Goal: Task Accomplishment & Management: Use online tool/utility

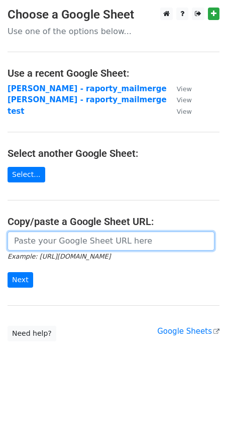
click at [41, 244] on input "url" at bounding box center [111, 241] width 207 height 19
paste input "[URL][DOMAIN_NAME]"
type input "[URL][DOMAIN_NAME]"
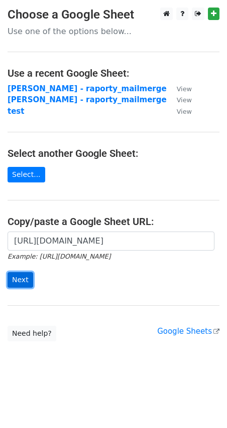
click at [28, 277] on input "Next" at bounding box center [21, 280] width 26 height 16
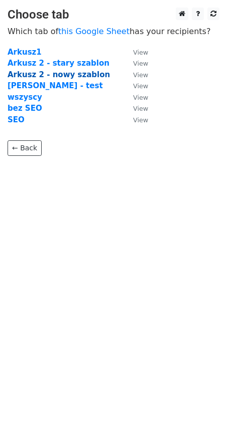
click at [60, 75] on strong "Arkusz 2 - nowy szablon" at bounding box center [59, 74] width 102 height 9
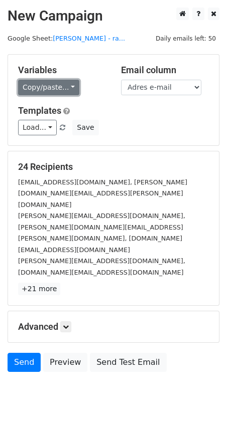
click at [58, 92] on link "Copy/paste..." at bounding box center [48, 88] width 61 height 16
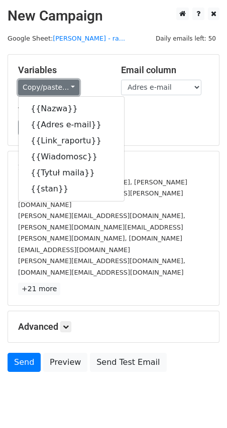
click at [59, 92] on link "Copy/paste..." at bounding box center [48, 88] width 61 height 16
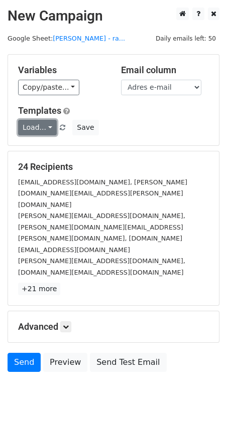
click at [39, 127] on link "Load..." at bounding box center [37, 128] width 39 height 16
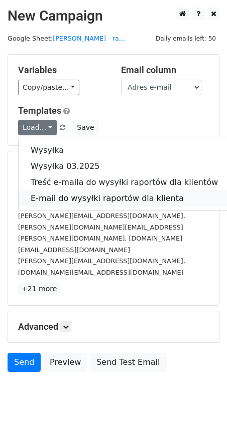
click at [113, 201] on link "E-mail do wysyłki raportów dla klienta" at bounding box center [124, 199] width 211 height 16
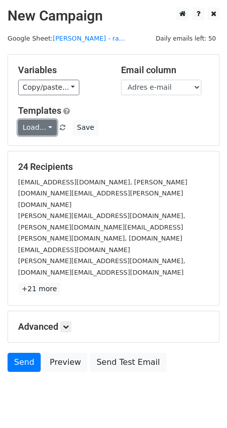
click at [47, 126] on link "Load..." at bounding box center [37, 128] width 39 height 16
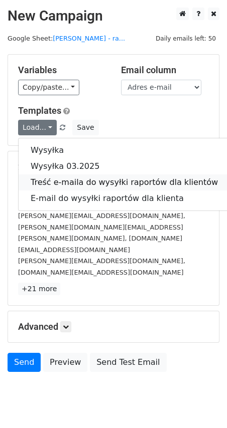
click at [59, 177] on link "Treść e-maila do wysyłki raportów dla klientów" at bounding box center [124, 183] width 211 height 16
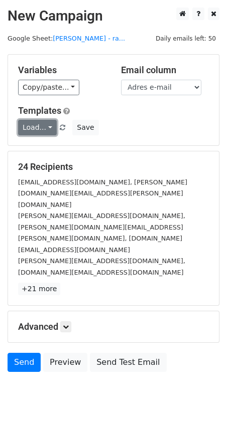
click at [46, 124] on link "Load..." at bounding box center [37, 128] width 39 height 16
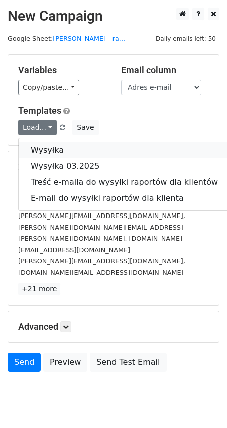
click at [61, 147] on link "Wysyłka" at bounding box center [124, 150] width 211 height 16
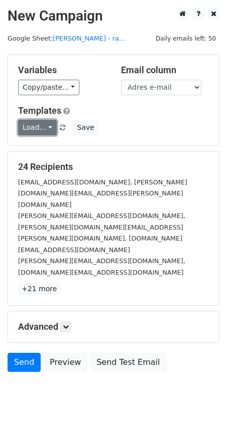
click at [36, 125] on link "Load..." at bounding box center [37, 128] width 39 height 16
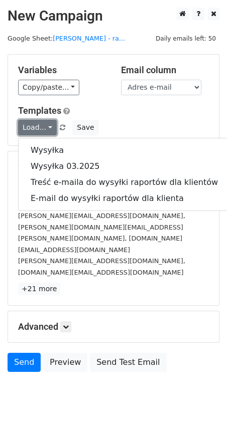
click at [36, 125] on link "Load..." at bounding box center [37, 128] width 39 height 16
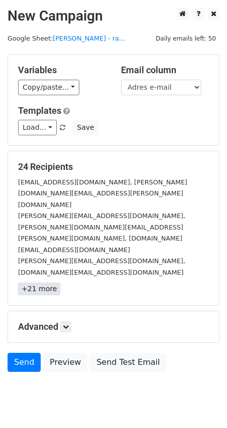
click at [44, 283] on link "+21 more" at bounding box center [39, 289] width 42 height 13
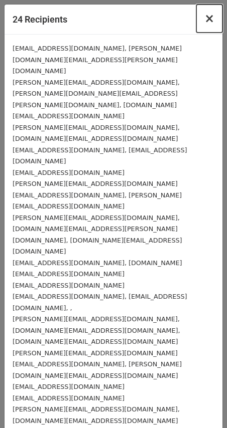
click at [211, 21] on span "×" at bounding box center [209, 19] width 10 height 14
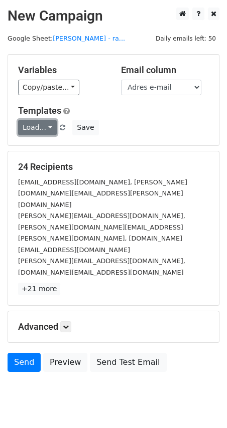
click at [38, 125] on link "Load..." at bounding box center [37, 128] width 39 height 16
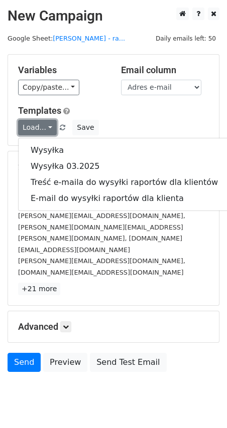
click at [38, 125] on link "Load..." at bounding box center [37, 128] width 39 height 16
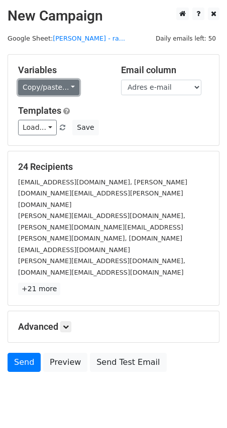
click at [53, 90] on link "Copy/paste..." at bounding box center [48, 88] width 61 height 16
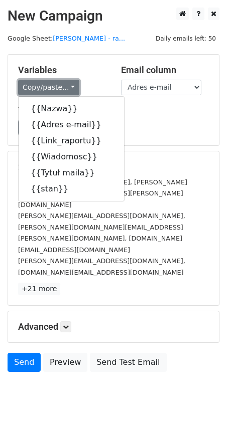
click at [53, 90] on link "Copy/paste..." at bounding box center [48, 88] width 61 height 16
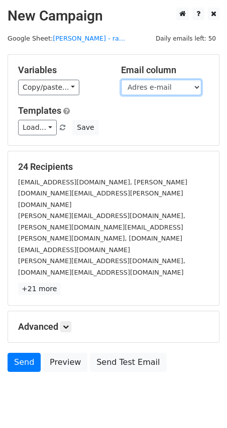
click at [170, 89] on select "Nazwa Adres e-mail Link_raportu Wiadomosc Tytuł maila stan" at bounding box center [161, 88] width 80 height 16
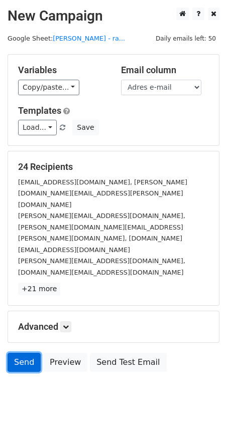
click at [26, 353] on link "Send" at bounding box center [24, 362] width 33 height 19
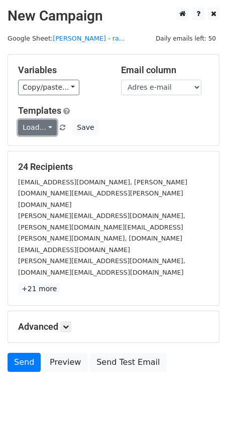
click at [44, 124] on link "Load..." at bounding box center [37, 128] width 39 height 16
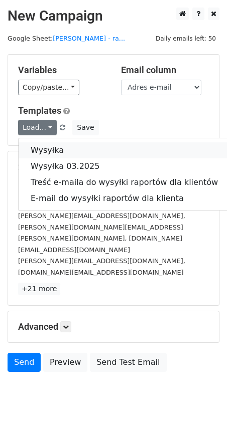
click at [52, 146] on link "Wysyłka" at bounding box center [124, 150] width 211 height 16
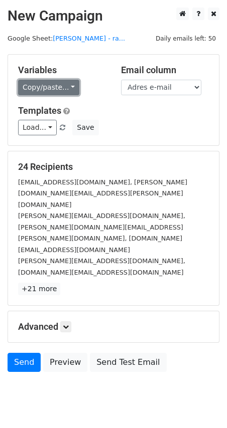
click at [53, 86] on link "Copy/paste..." at bounding box center [48, 88] width 61 height 16
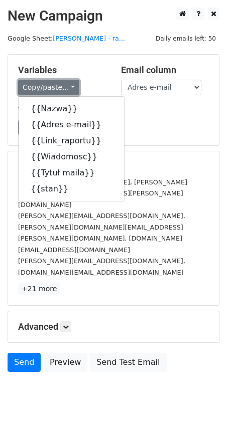
click at [53, 86] on link "Copy/paste..." at bounding box center [48, 88] width 61 height 16
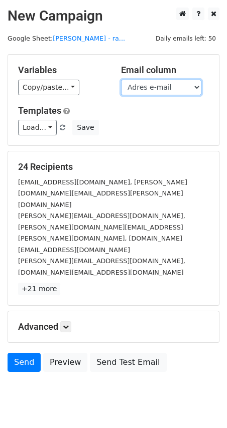
click at [140, 89] on select "Nazwa Adres e-mail Link_raportu Wiadomosc Tytuł maila stan" at bounding box center [161, 88] width 80 height 16
click at [140, 88] on select "Nazwa Adres e-mail Link_raportu Wiadomosc Tytuł maila stan" at bounding box center [161, 88] width 80 height 16
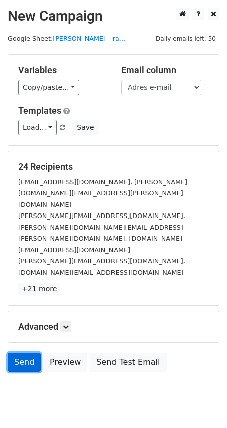
click at [24, 353] on link "Send" at bounding box center [24, 362] width 33 height 19
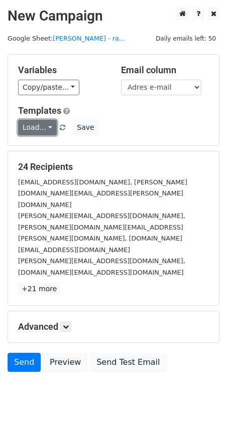
click at [35, 129] on link "Load..." at bounding box center [37, 128] width 39 height 16
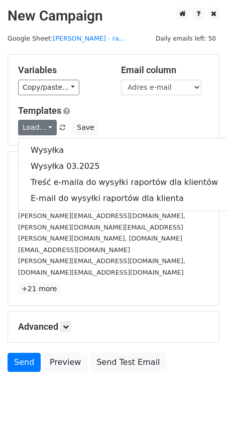
click at [162, 113] on h5 "Templates" at bounding box center [113, 110] width 191 height 11
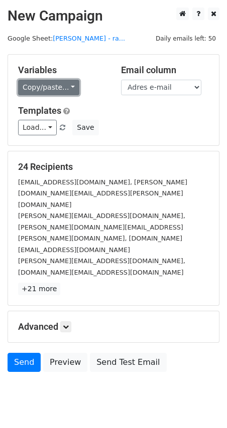
click at [53, 88] on link "Copy/paste..." at bounding box center [48, 88] width 61 height 16
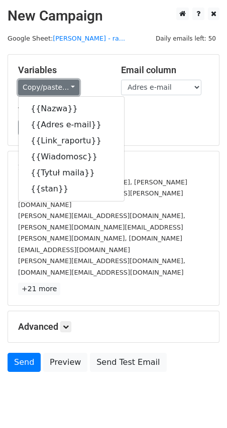
click at [53, 88] on link "Copy/paste..." at bounding box center [48, 88] width 61 height 16
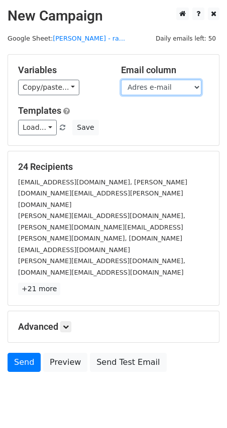
click at [185, 89] on select "Nazwa Adres e-mail Link_raportu Wiadomosc Tytuł maila stan" at bounding box center [161, 88] width 80 height 16
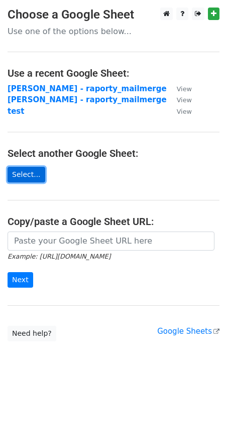
click at [30, 167] on link "Select..." at bounding box center [27, 175] width 38 height 16
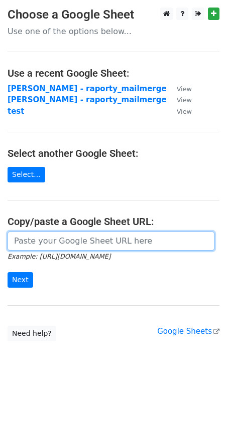
click at [85, 244] on input "url" at bounding box center [111, 241] width 207 height 19
paste input "https://docs.google.com/spreadsheets/d/1aX2s33SicE0fqH2XD9o-YJsbfoCTMB3ANCUHVbP…"
type input "https://docs.google.com/spreadsheets/d/1aX2s33SicE0fqH2XD9o-YJsbfoCTMB3ANCUHVbP…"
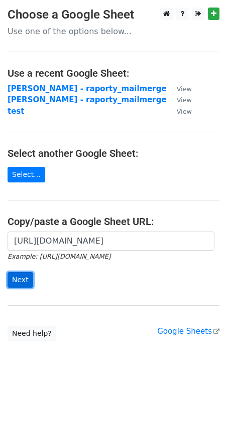
click at [22, 278] on input "Next" at bounding box center [21, 280] width 26 height 16
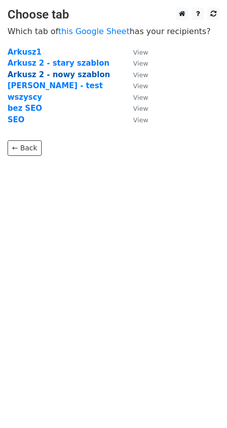
click at [58, 74] on strong "Arkusz 2 - nowy szablon" at bounding box center [59, 74] width 102 height 9
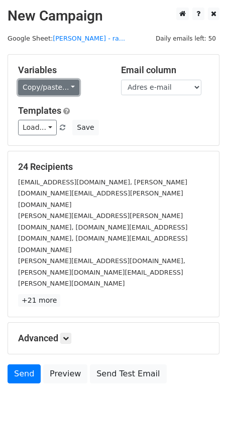
click at [66, 92] on link "Copy/paste..." at bounding box center [48, 88] width 61 height 16
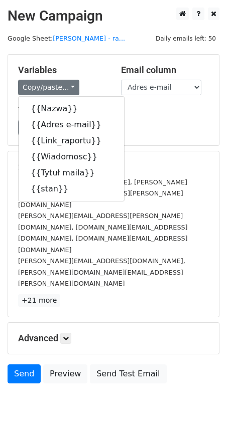
click at [90, 76] on div "Variables Copy/paste... {{Nazwa}} {{Adres e-mail}} {{Link_raportu}} {{Wiadomosc…" at bounding box center [62, 80] width 103 height 31
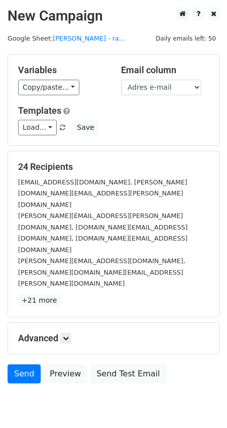
click at [147, 78] on div "Email column Nazwa Adres e-mail Link_raportu Wiadomosc Tytuł [PERSON_NAME]" at bounding box center [164, 80] width 103 height 31
click at [154, 85] on select "Nazwa Adres e-mail Link_raportu Wiadomosc Tytuł maila stan" at bounding box center [161, 88] width 80 height 16
click at [101, 82] on div "Copy/paste... {{Nazwa}} {{Adres e-mail}} {{Link_raportu}} {{Wiadomosc}} {{Tytuł…" at bounding box center [62, 88] width 88 height 16
click at [48, 121] on link "Load..." at bounding box center [37, 128] width 39 height 16
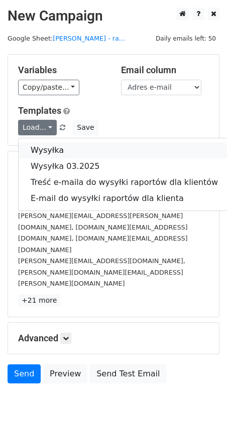
click at [50, 147] on link "Wysyłka" at bounding box center [124, 150] width 211 height 16
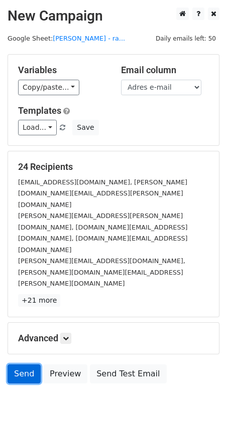
click at [24, 365] on link "Send" at bounding box center [24, 374] width 33 height 19
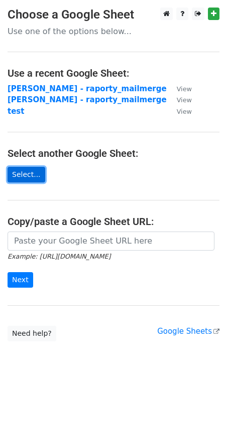
click at [27, 171] on link "Select..." at bounding box center [27, 175] width 38 height 16
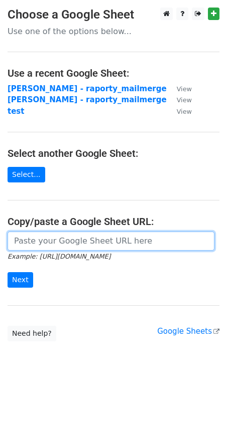
click at [81, 241] on input "url" at bounding box center [111, 241] width 207 height 19
paste input "https://docs.google.com/spreadsheets/d/1aX2s33SicE0fqH2XD9o-YJsbfoCTMB3ANCUHVbP…"
type input "https://docs.google.com/spreadsheets/d/1aX2s33SicE0fqH2XD9o-YJsbfoCTMB3ANCUHVbP…"
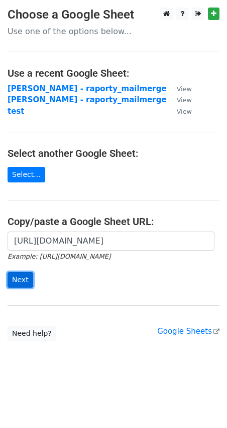
click at [16, 284] on input "Next" at bounding box center [21, 280] width 26 height 16
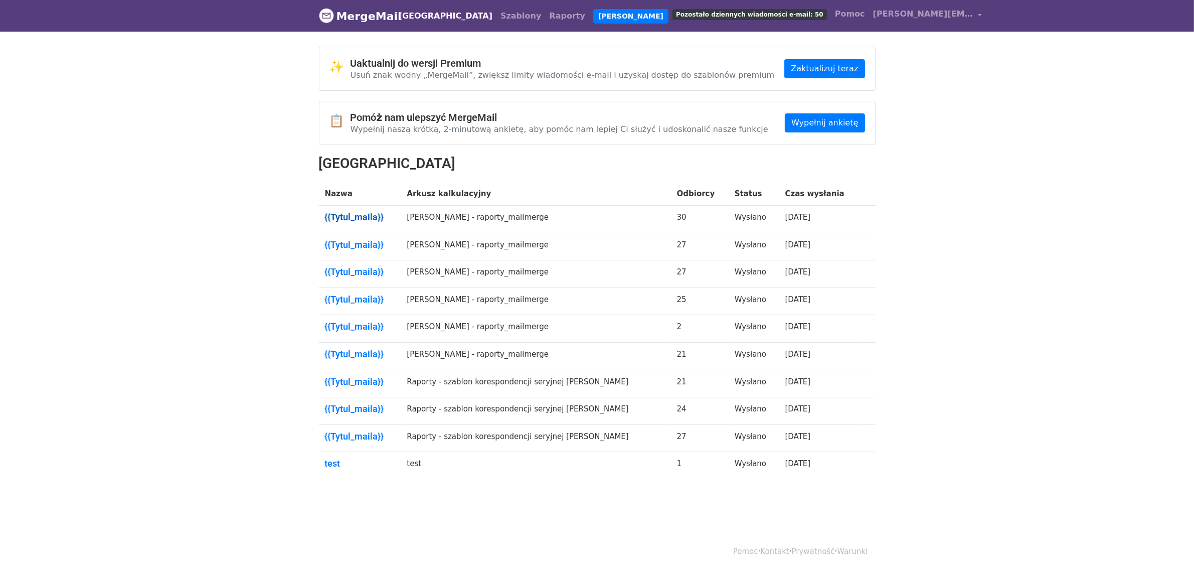
click at [355, 215] on font "{{Tytul_maila}}" at bounding box center [354, 217] width 59 height 11
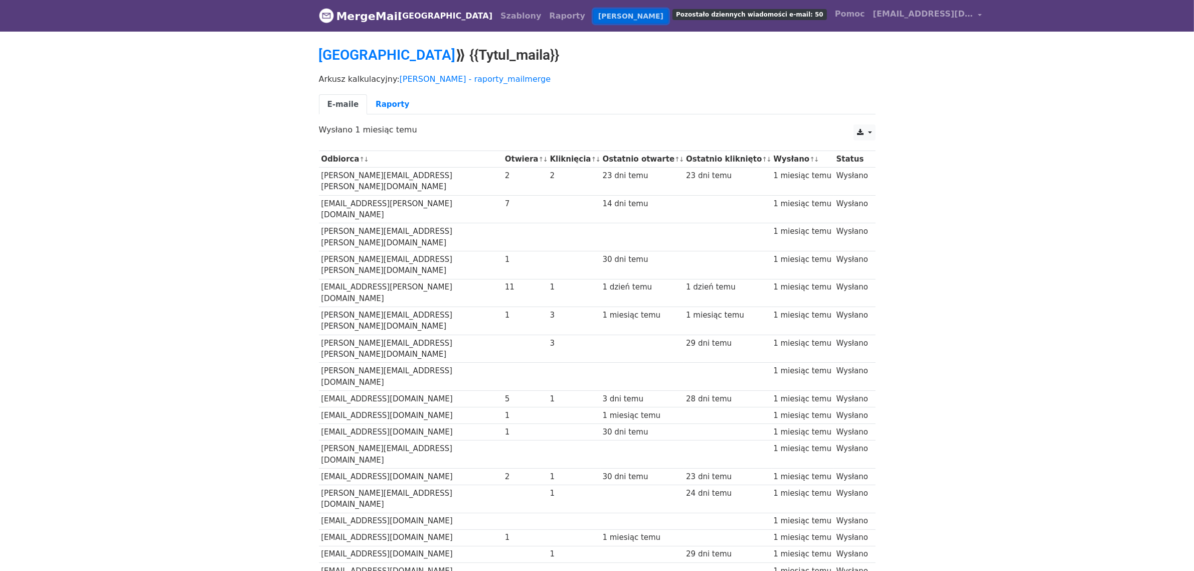
click at [598, 19] on font "[PERSON_NAME]" at bounding box center [630, 16] width 65 height 8
click at [500, 17] on font "Szablony" at bounding box center [520, 16] width 41 height 10
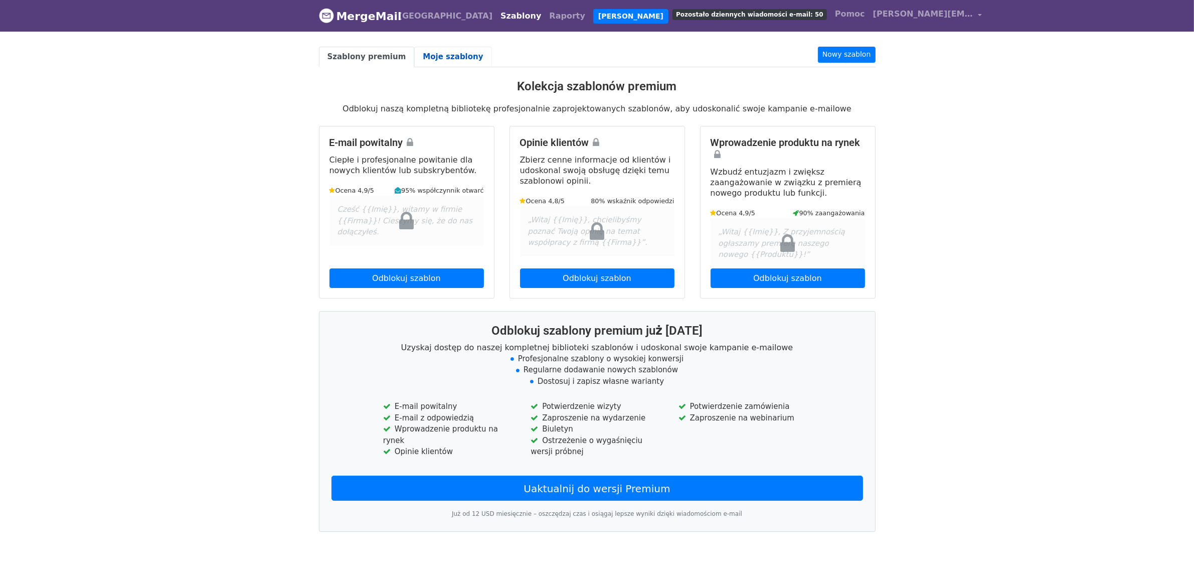
click at [442, 53] on font "Moje szablony" at bounding box center [453, 56] width 60 height 9
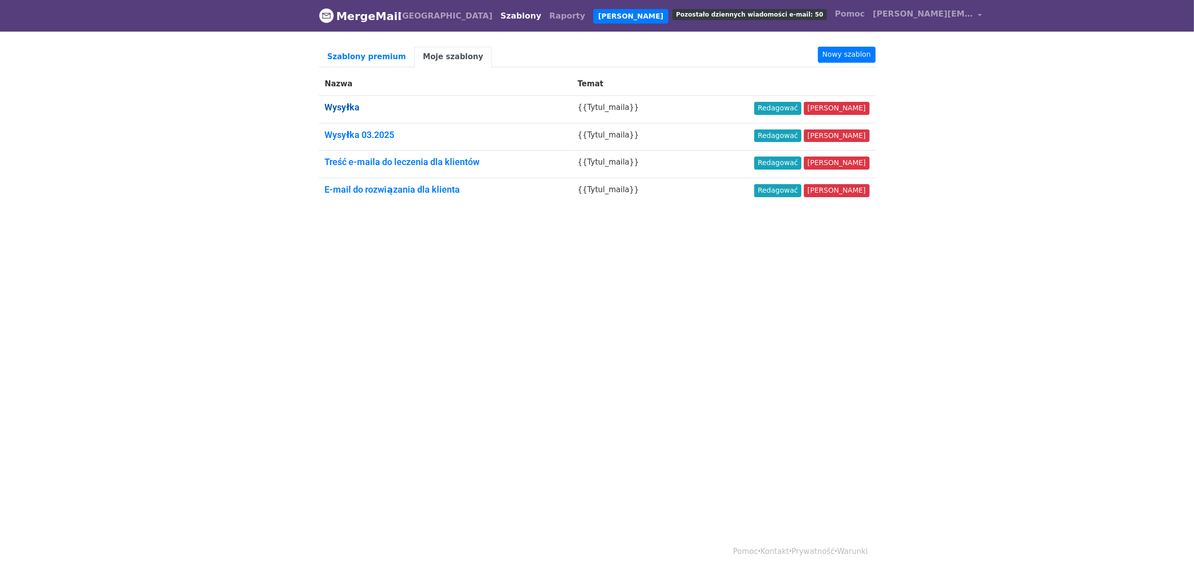
click at [358, 103] on font "Wysyłka" at bounding box center [342, 107] width 35 height 11
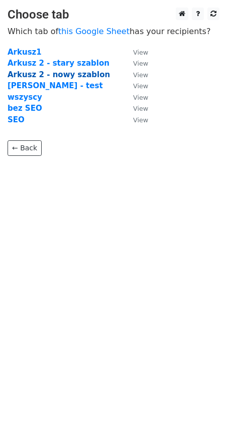
click at [46, 72] on strong "Arkusz 2 - nowy szablon" at bounding box center [59, 74] width 102 height 9
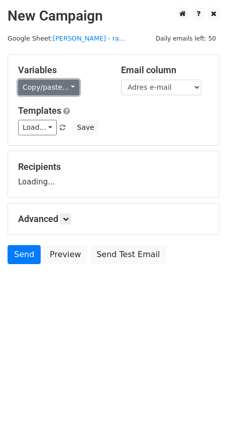
click at [65, 86] on link "Copy/paste..." at bounding box center [48, 88] width 61 height 16
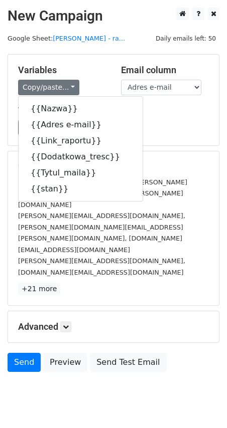
click at [163, 118] on div "Templates Load... Wysyłka Wysyłka 03.2025 Treść e-maila do wysyłki raportów dla…" at bounding box center [114, 120] width 206 height 31
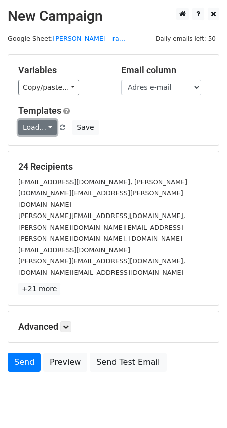
click at [46, 128] on link "Load..." at bounding box center [37, 128] width 39 height 16
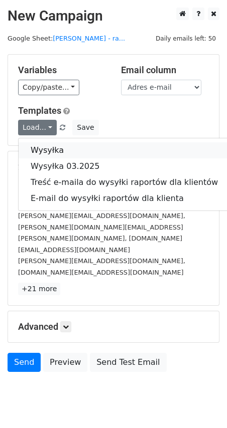
click at [58, 148] on link "Wysyłka" at bounding box center [124, 150] width 211 height 16
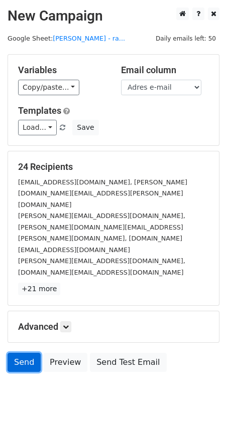
click at [14, 353] on link "Send" at bounding box center [24, 362] width 33 height 19
